Goal: Find specific page/section: Find specific page/section

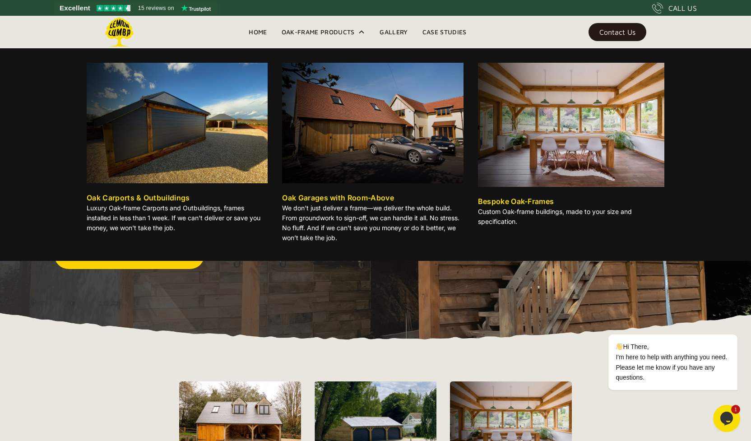
click at [305, 29] on div "Oak-Frame Products" at bounding box center [318, 32] width 73 height 11
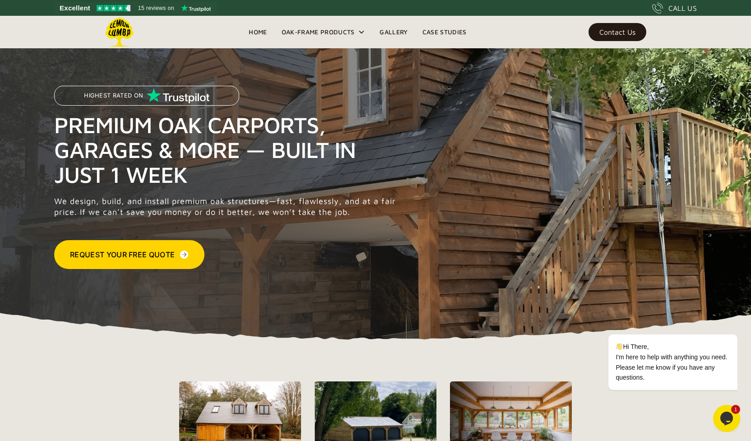
click at [305, 29] on div "Oak-Frame Products" at bounding box center [318, 32] width 73 height 11
click at [613, 32] on div "Contact Us" at bounding box center [618, 32] width 36 height 6
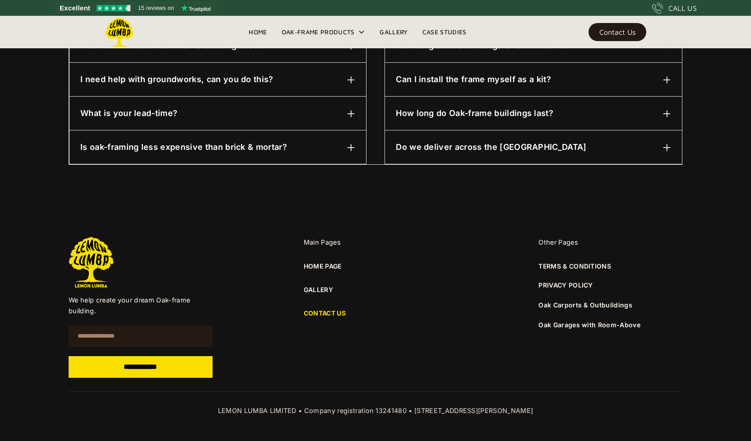
scroll to position [550, 0]
click at [311, 261] on link "HOME PAGE" at bounding box center [323, 266] width 38 height 10
